Goal: Transaction & Acquisition: Purchase product/service

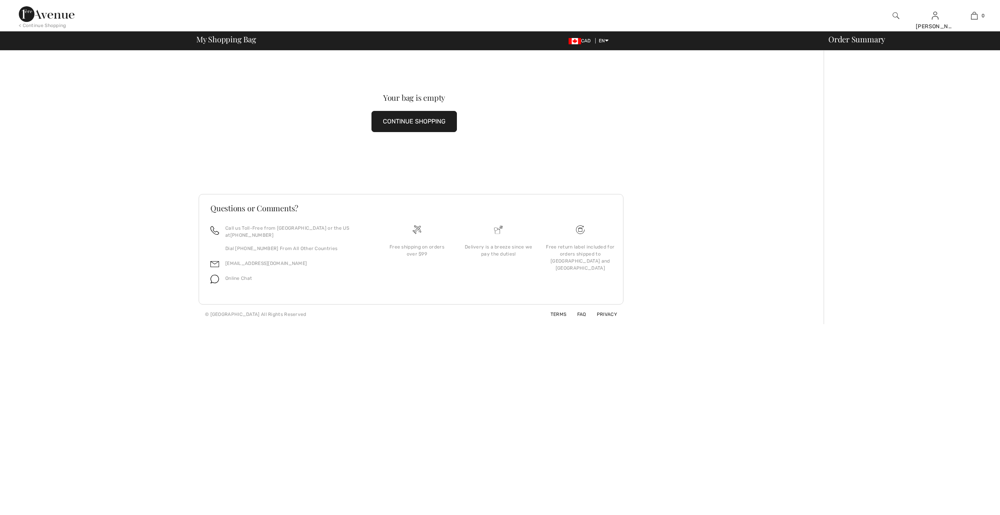
click at [394, 125] on button "CONTINUE SHOPPING" at bounding box center [414, 121] width 85 height 21
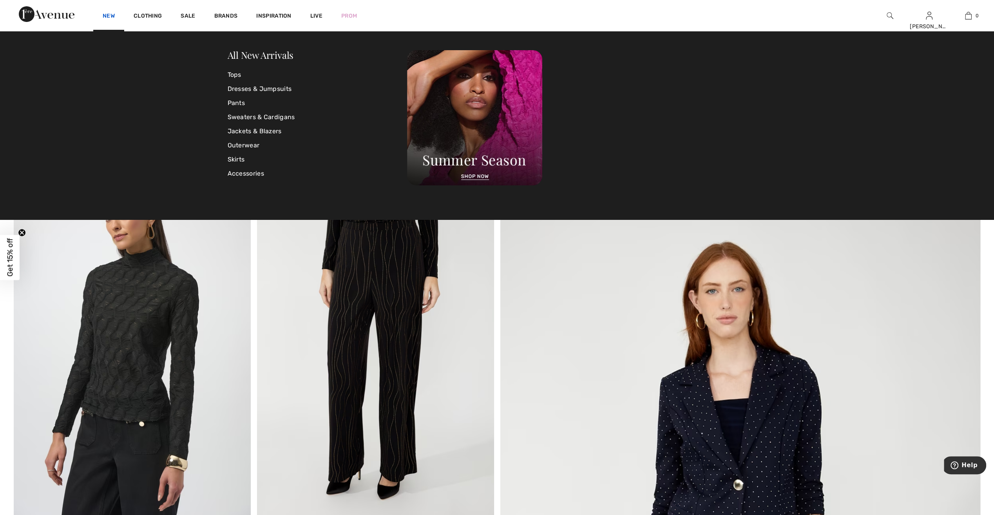
click at [105, 16] on link "New" at bounding box center [109, 17] width 12 height 8
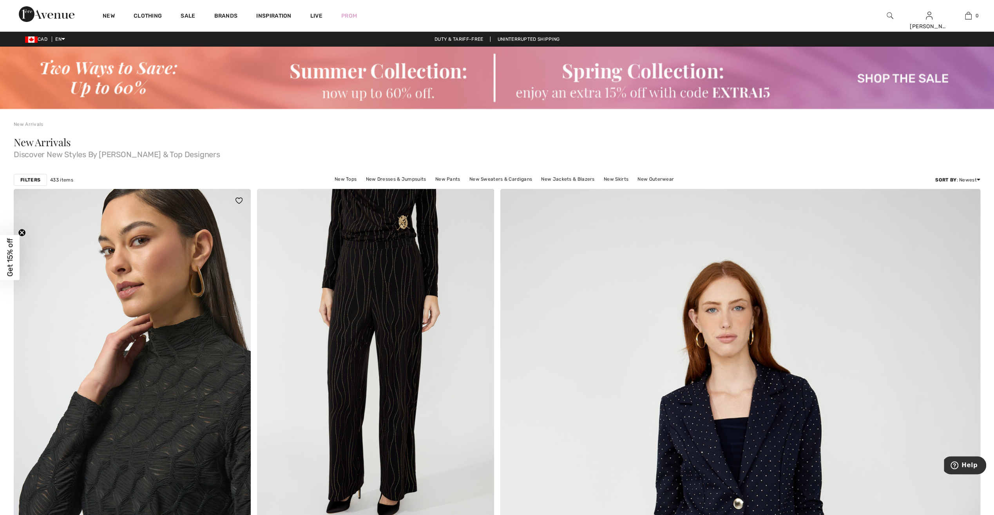
click at [172, 316] on img at bounding box center [132, 366] width 237 height 355
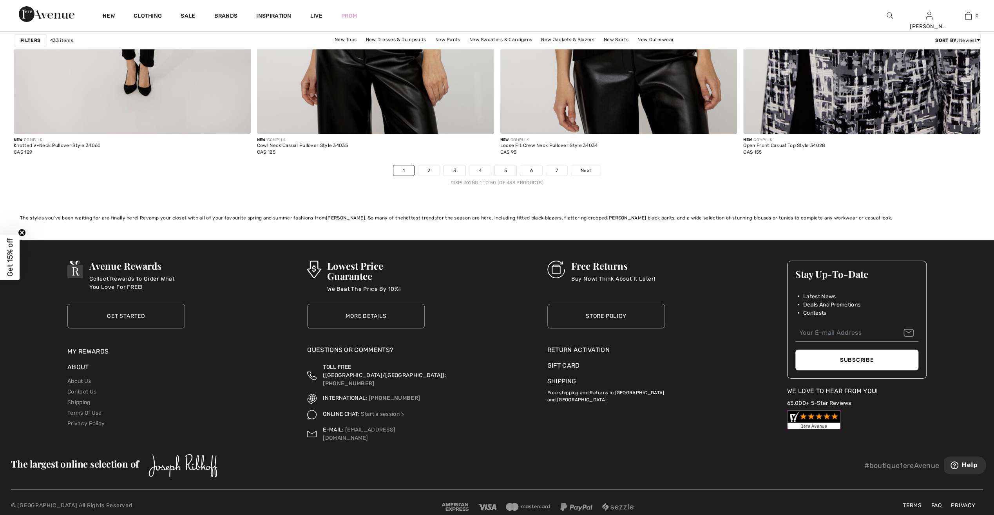
scroll to position [5953, 0]
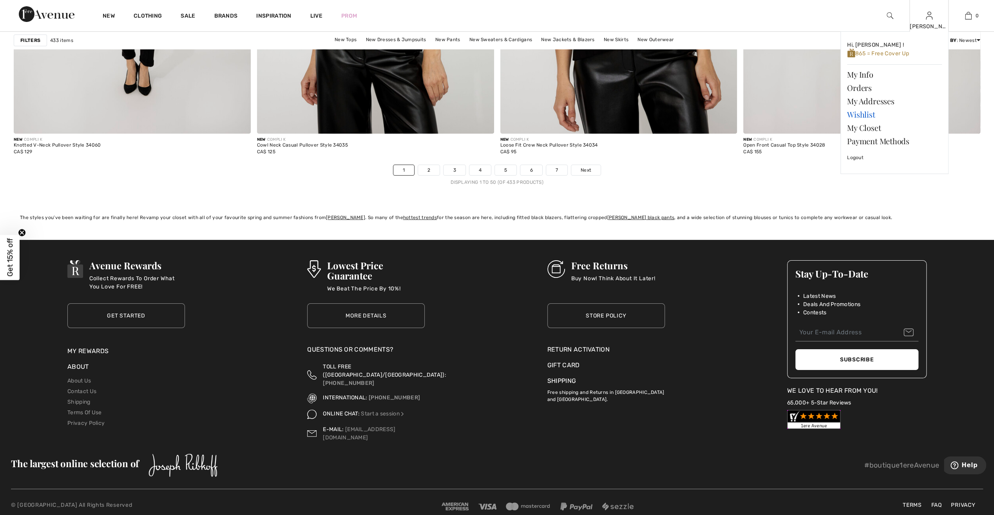
click at [865, 115] on link "Wishlist" at bounding box center [894, 114] width 95 height 13
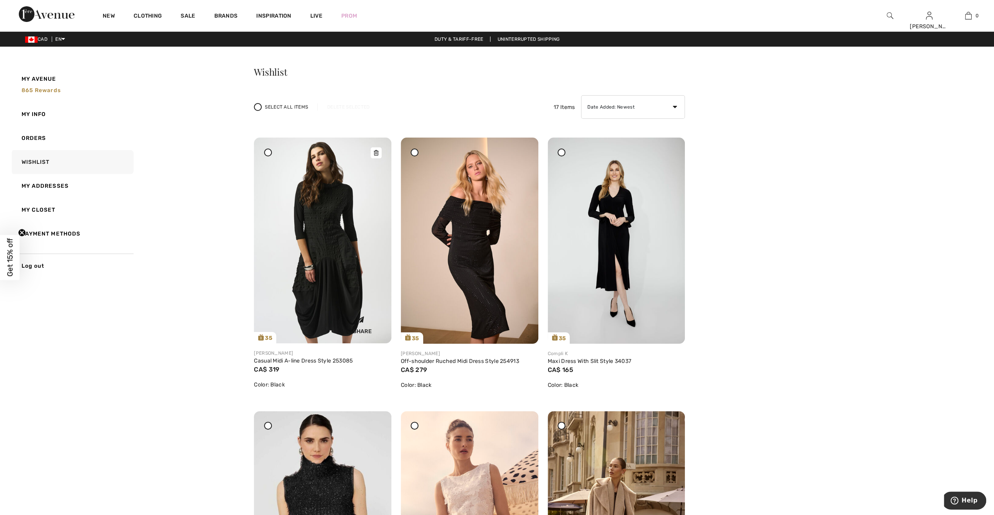
click at [375, 154] on icon at bounding box center [376, 152] width 5 height 5
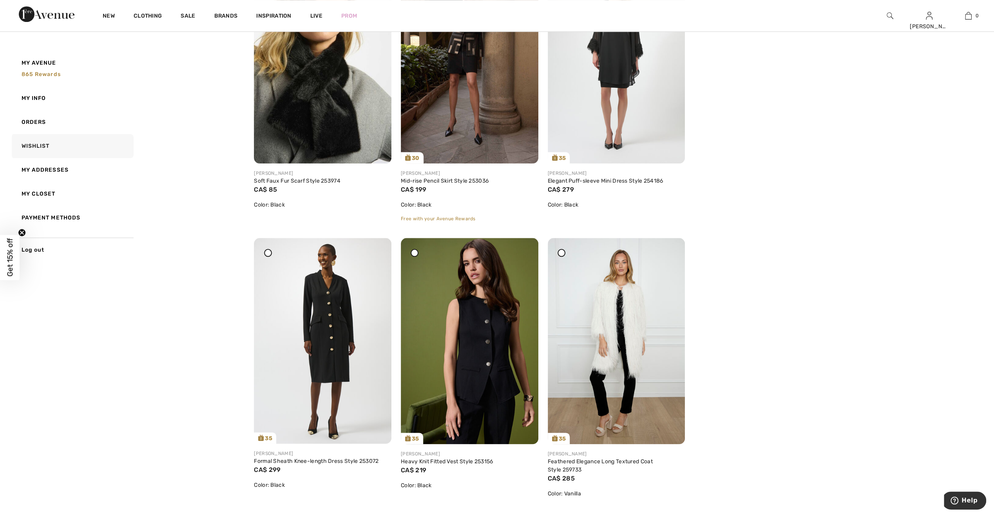
scroll to position [706, 0]
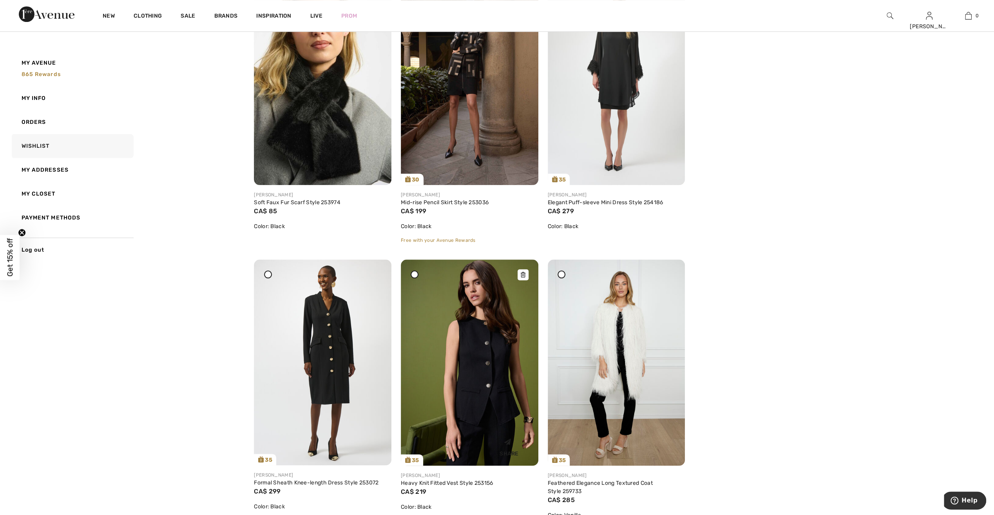
click at [471, 299] on img at bounding box center [470, 362] width 138 height 206
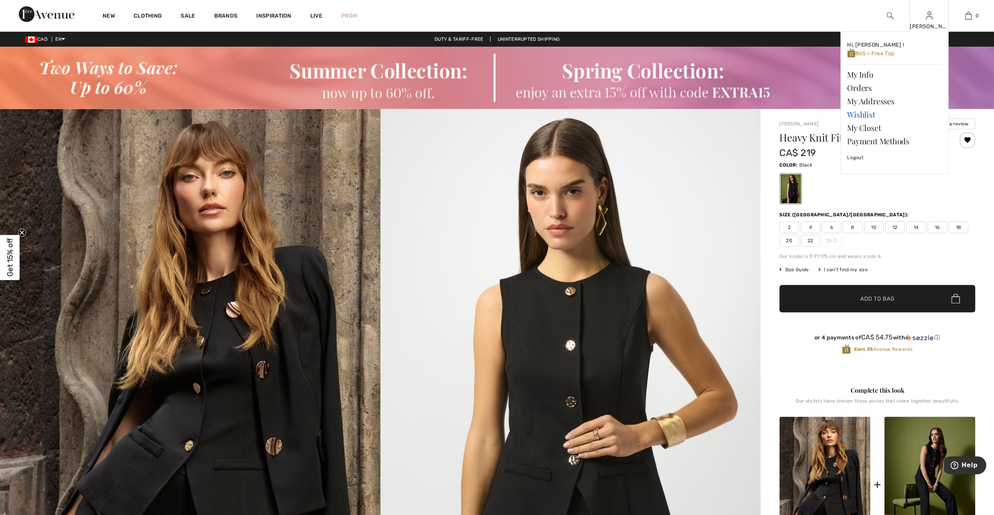
click at [862, 115] on link "Wishlist" at bounding box center [894, 114] width 95 height 13
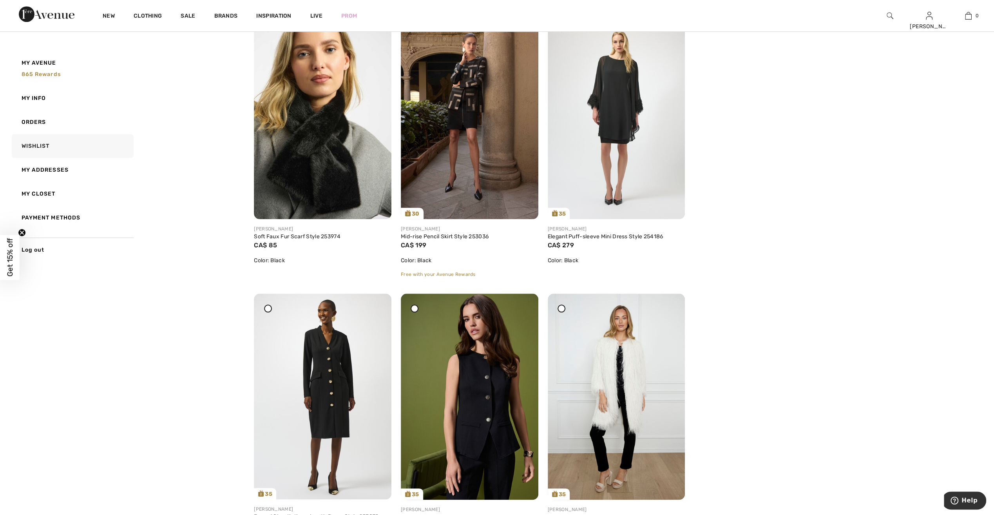
scroll to position [706, 0]
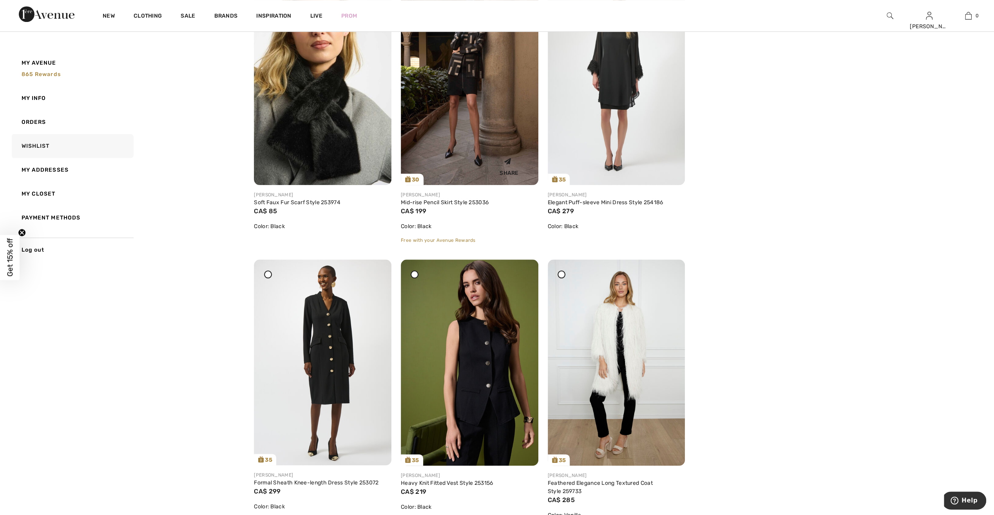
click at [497, 99] on img at bounding box center [470, 82] width 138 height 206
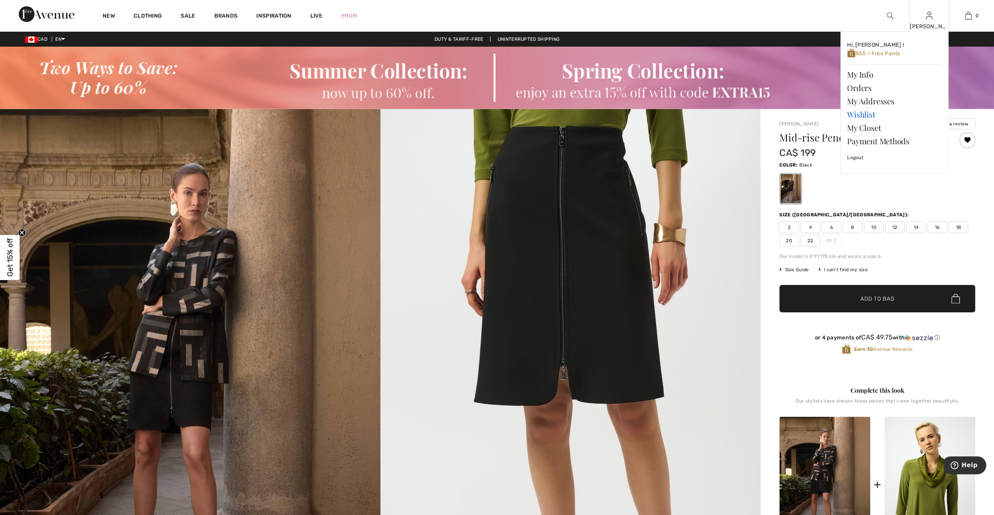
click at [865, 115] on link "Wishlist" at bounding box center [894, 114] width 95 height 13
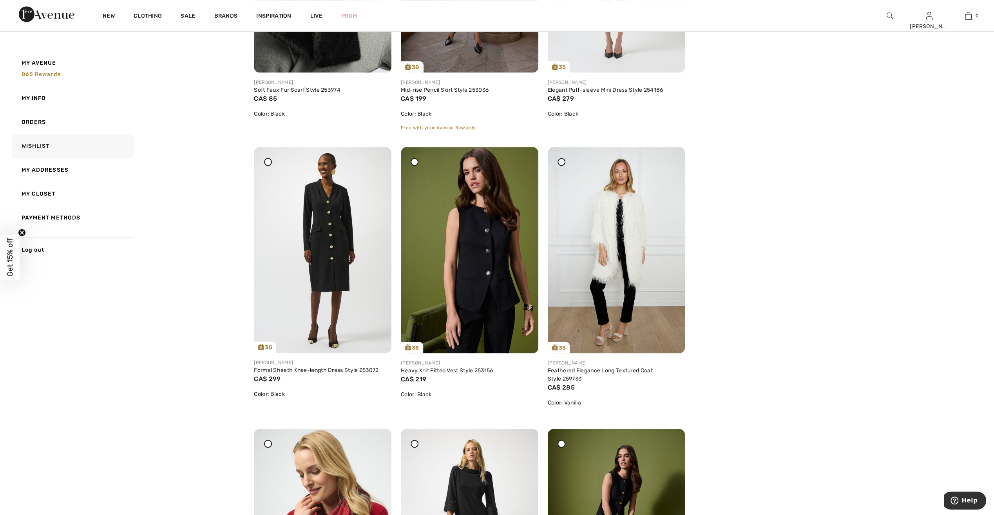
scroll to position [823, 0]
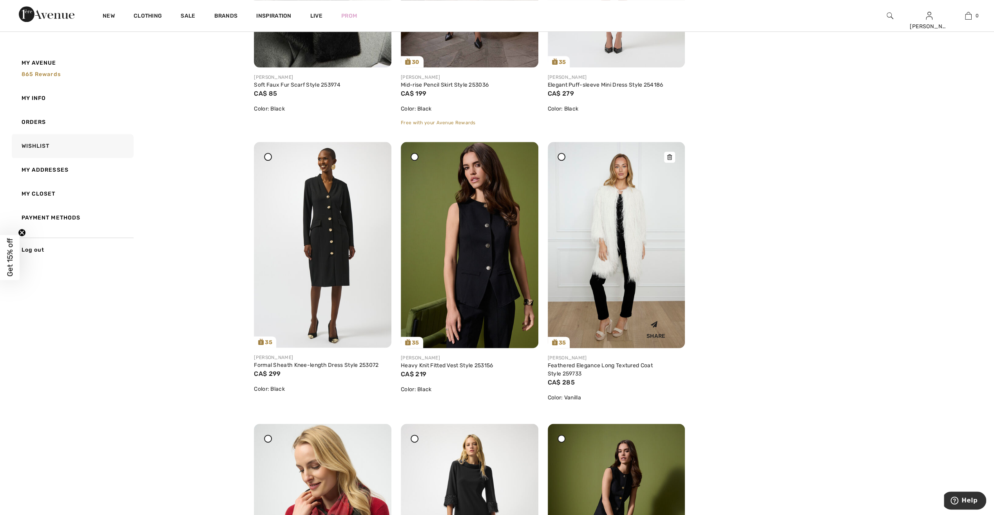
click at [669, 160] on icon at bounding box center [669, 156] width 5 height 5
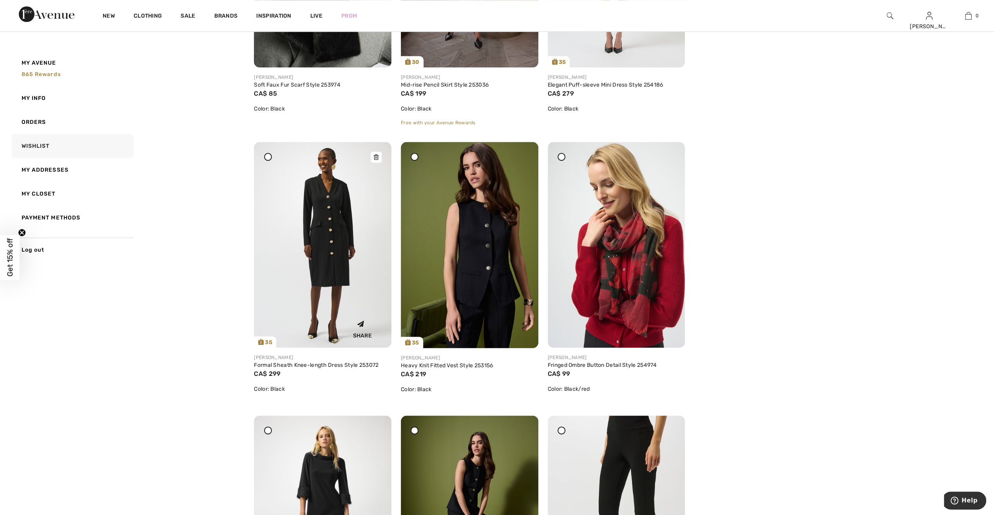
click at [375, 163] on div at bounding box center [376, 157] width 11 height 11
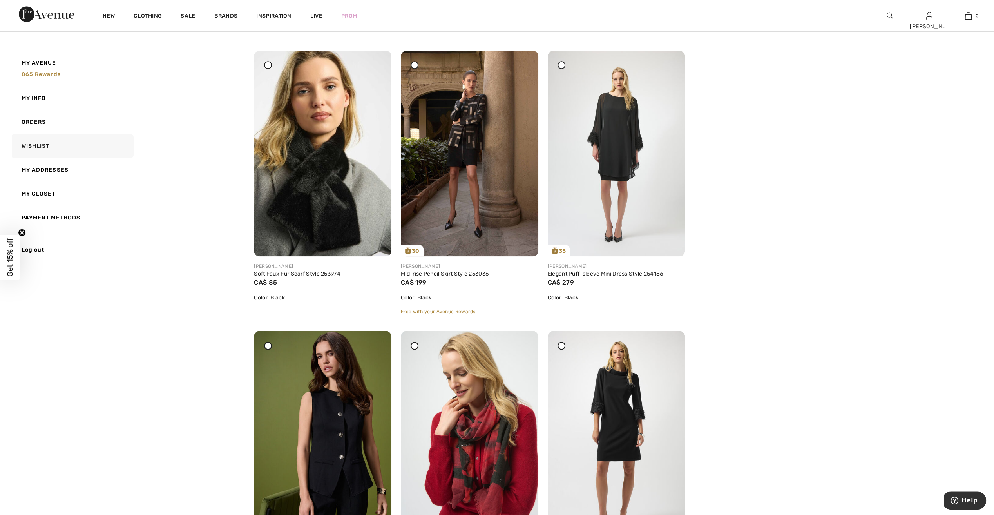
scroll to position [627, 0]
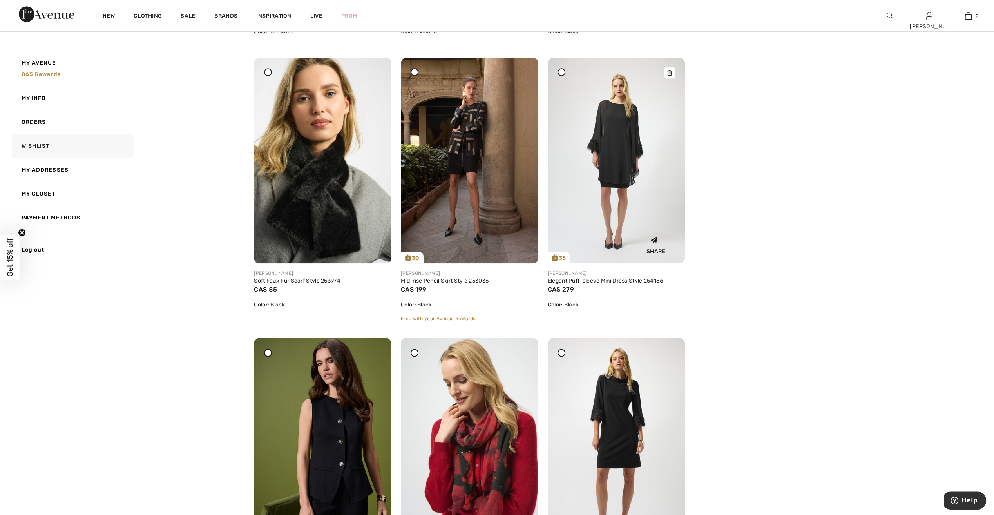
click at [669, 76] on icon at bounding box center [669, 72] width 5 height 5
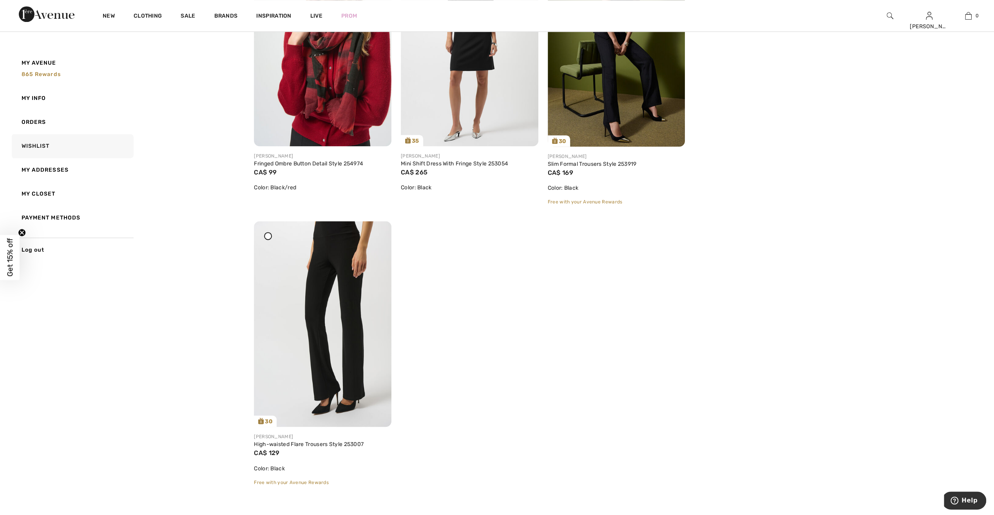
scroll to position [1058, 0]
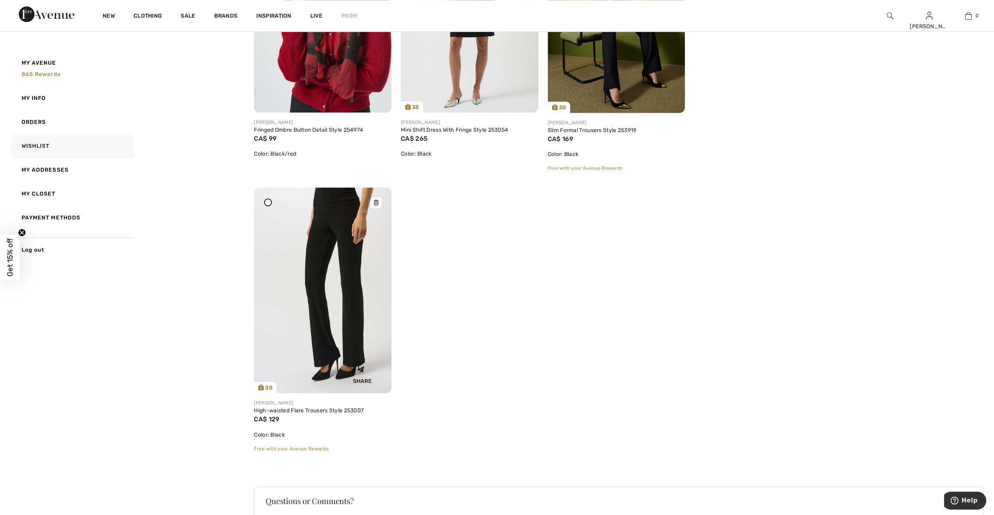
click at [342, 277] on img at bounding box center [323, 290] width 138 height 206
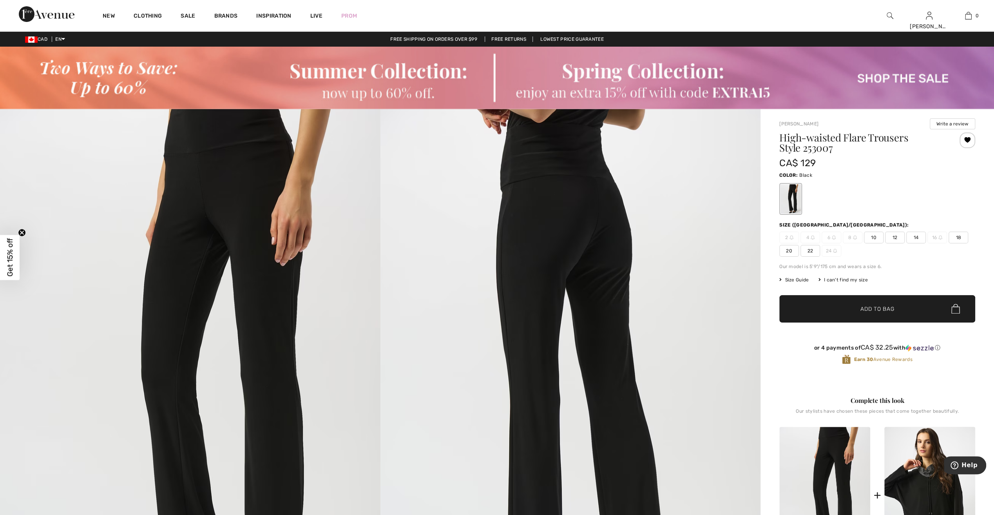
click at [897, 235] on span "12" at bounding box center [895, 238] width 20 height 12
click at [890, 308] on span "Add to Bag" at bounding box center [878, 309] width 34 height 8
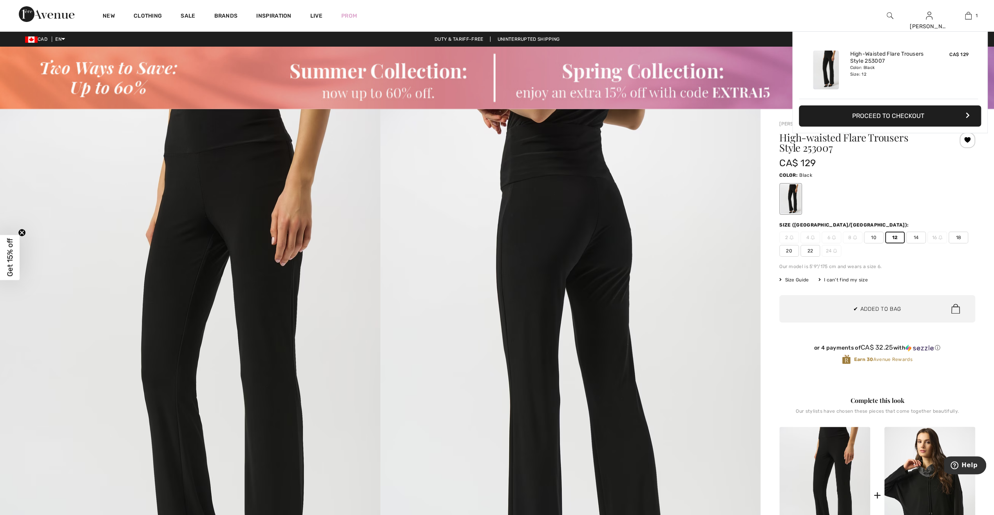
click at [704, 323] on img at bounding box center [571, 394] width 381 height 570
